Goal: Task Accomplishment & Management: Manage account settings

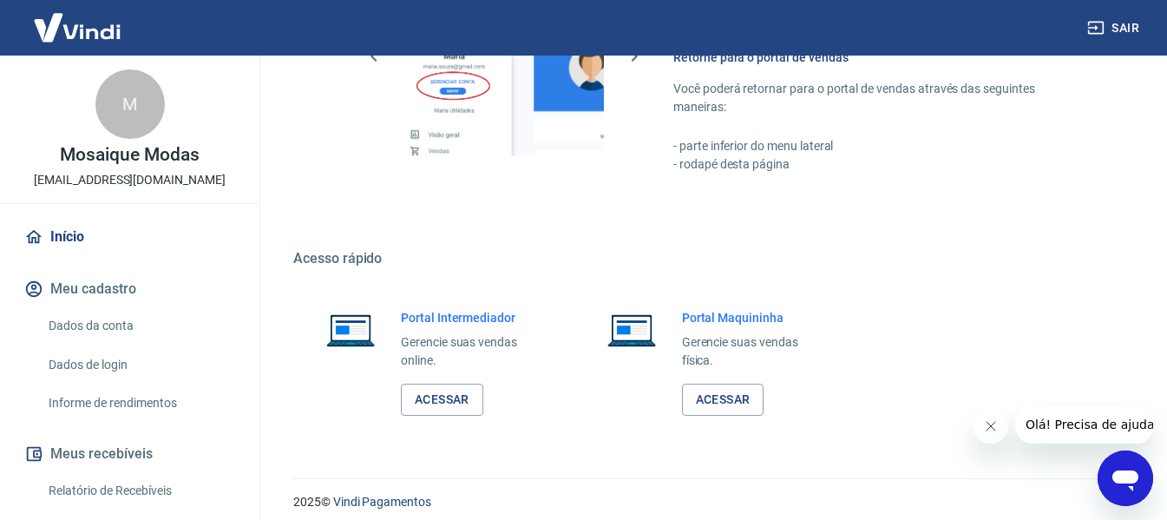
scroll to position [904, 0]
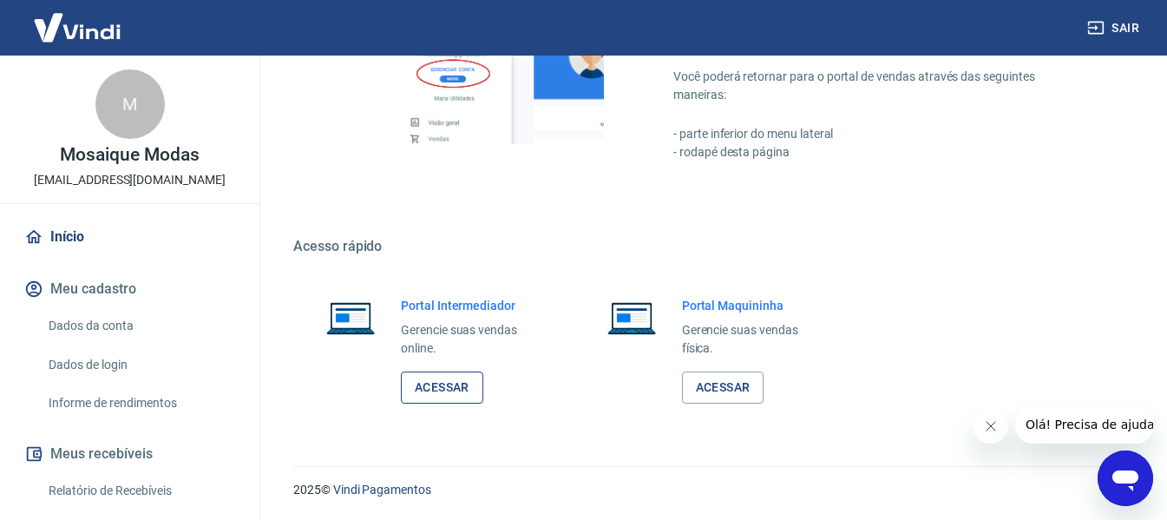
click at [459, 387] on link "Acessar" at bounding box center [442, 387] width 82 height 32
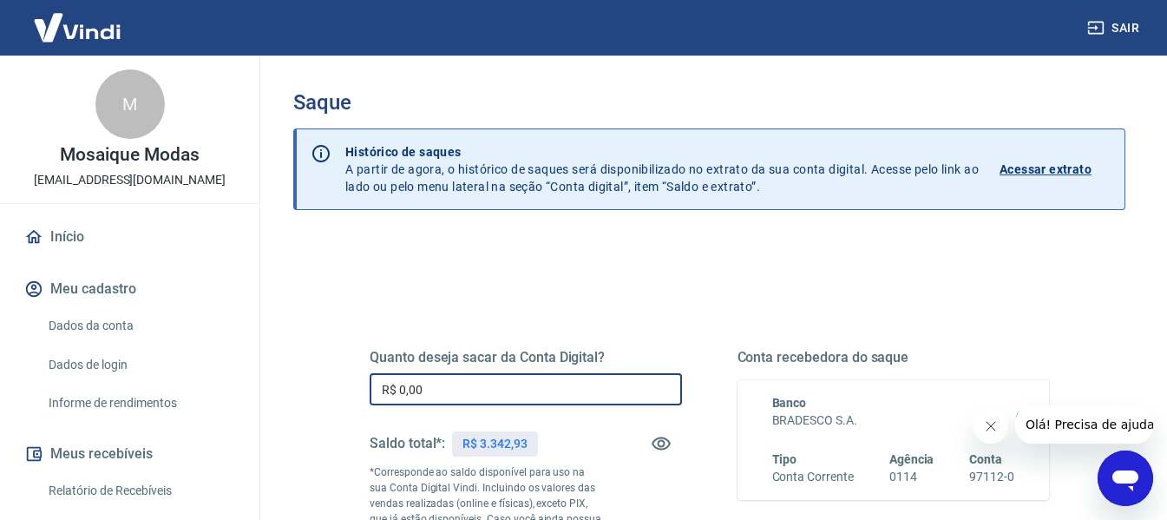
click at [438, 388] on input "R$ 0,00" at bounding box center [526, 389] width 312 height 32
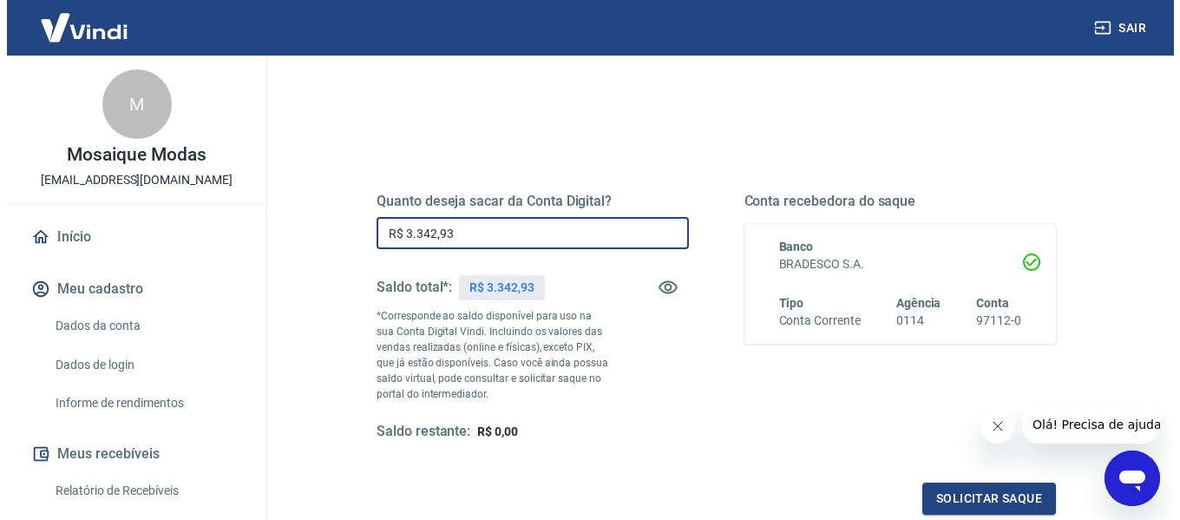
scroll to position [354, 0]
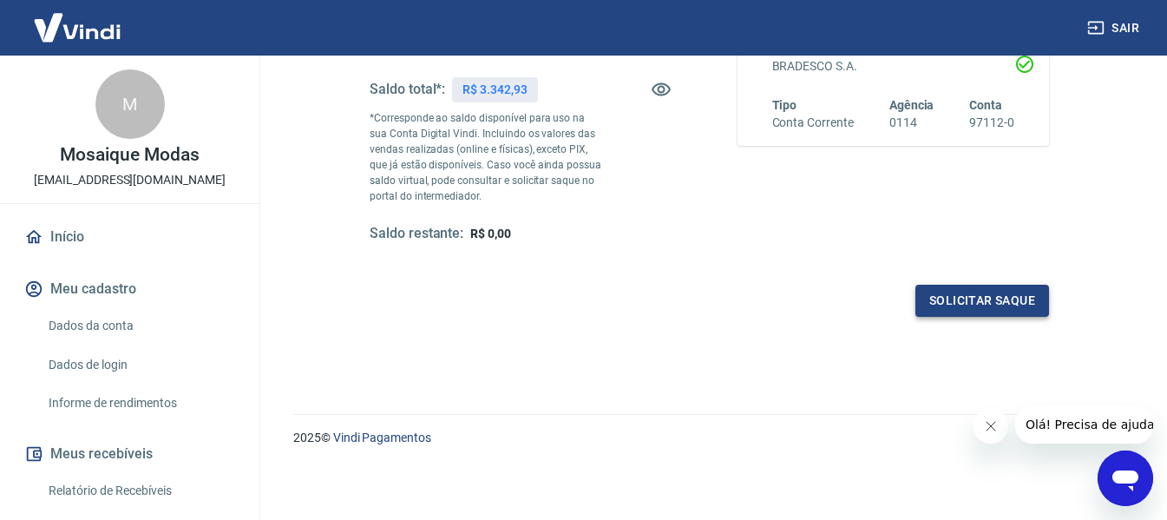
type input "R$ 3.342,93"
click at [962, 303] on button "Solicitar saque" at bounding box center [982, 301] width 134 height 32
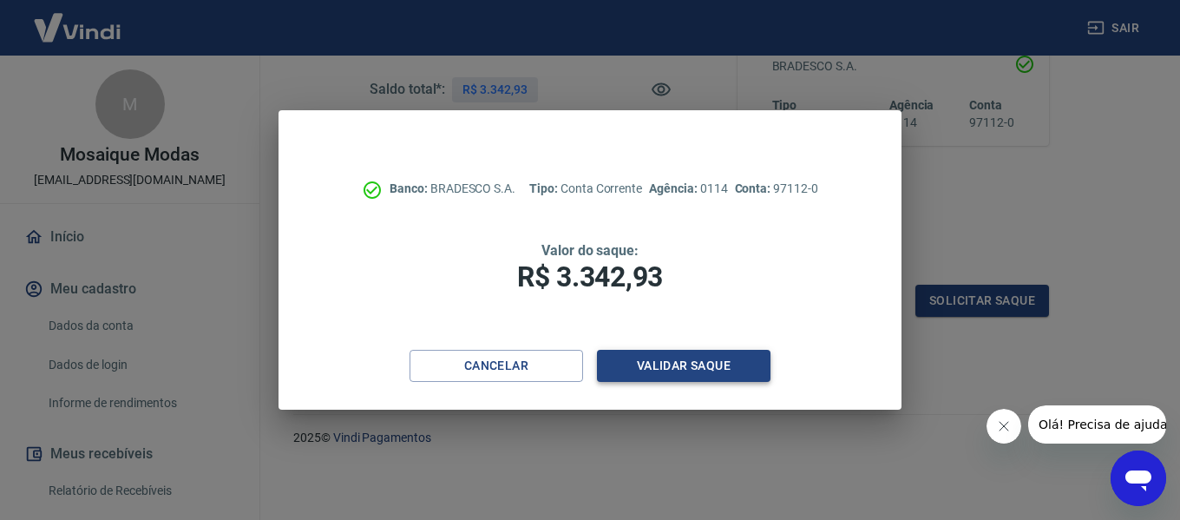
click at [685, 369] on button "Validar saque" at bounding box center [684, 366] width 174 height 32
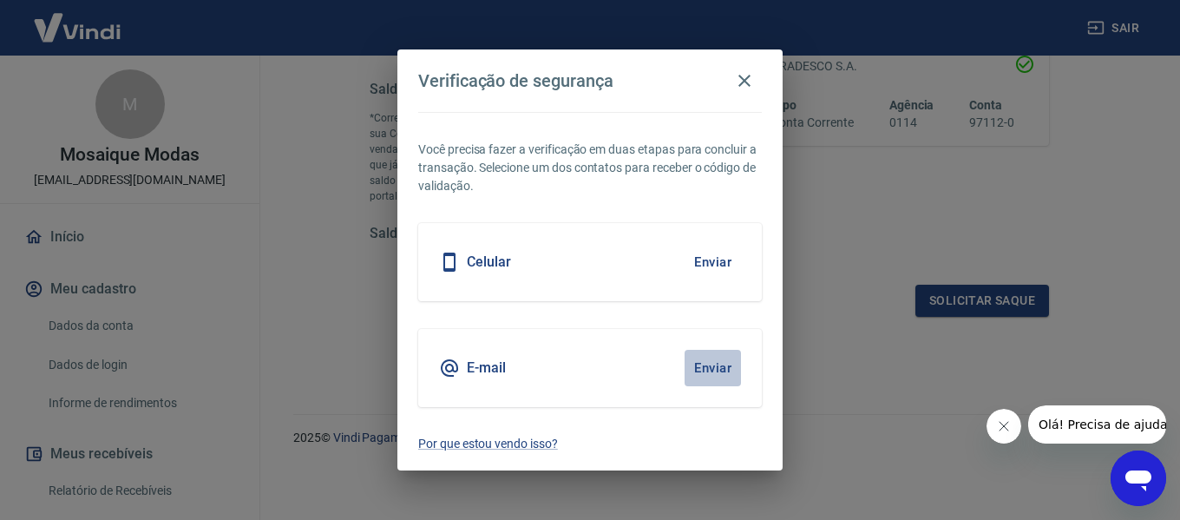
click at [720, 367] on button "Enviar" at bounding box center [713, 368] width 56 height 36
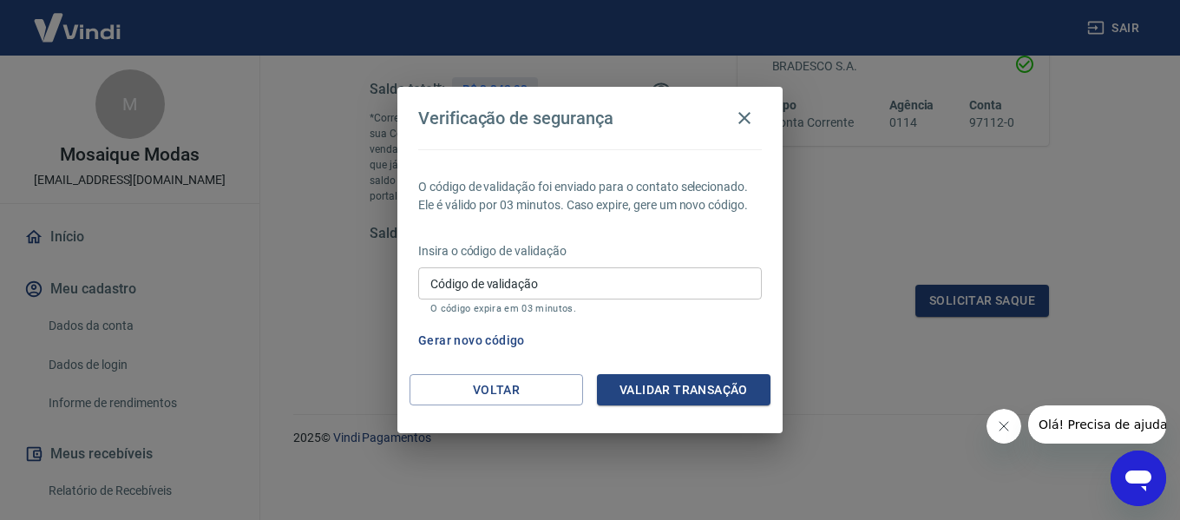
click at [651, 268] on input "Código de validação" at bounding box center [590, 283] width 344 height 32
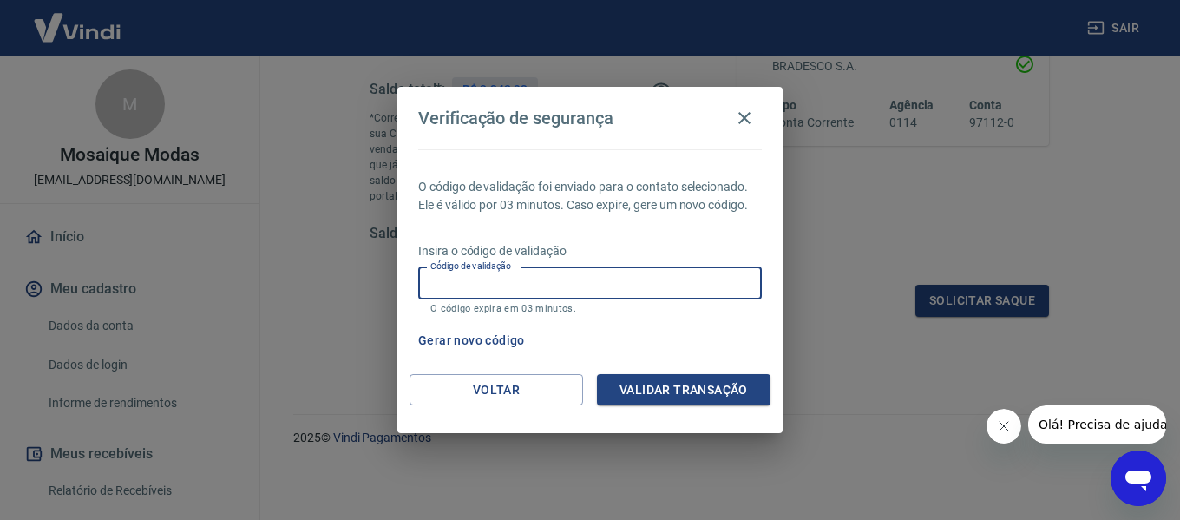
paste input "831059"
type input "831059"
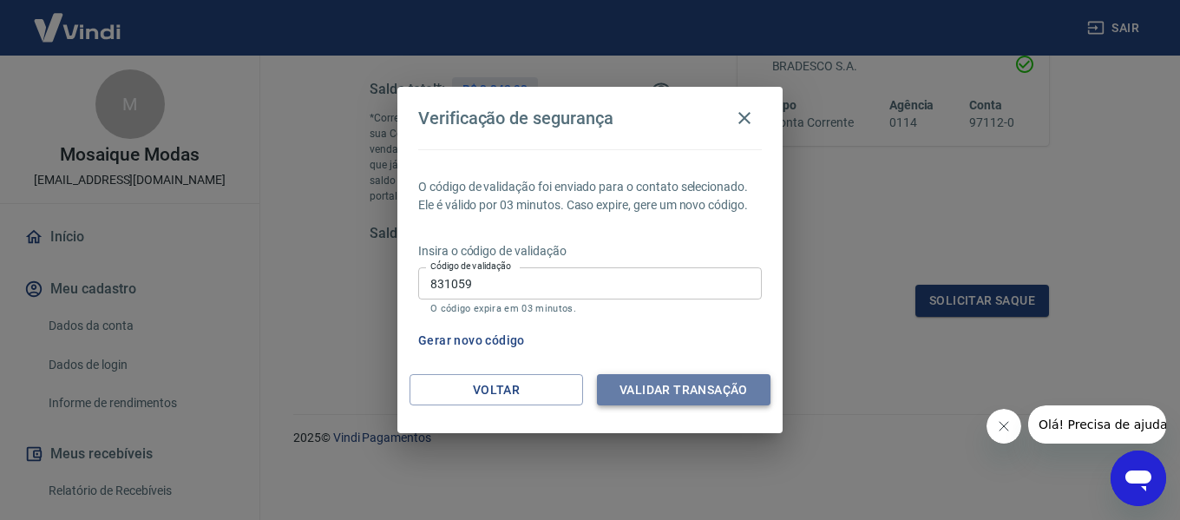
click at [698, 391] on button "Validar transação" at bounding box center [684, 390] width 174 height 32
